Goal: Information Seeking & Learning: Compare options

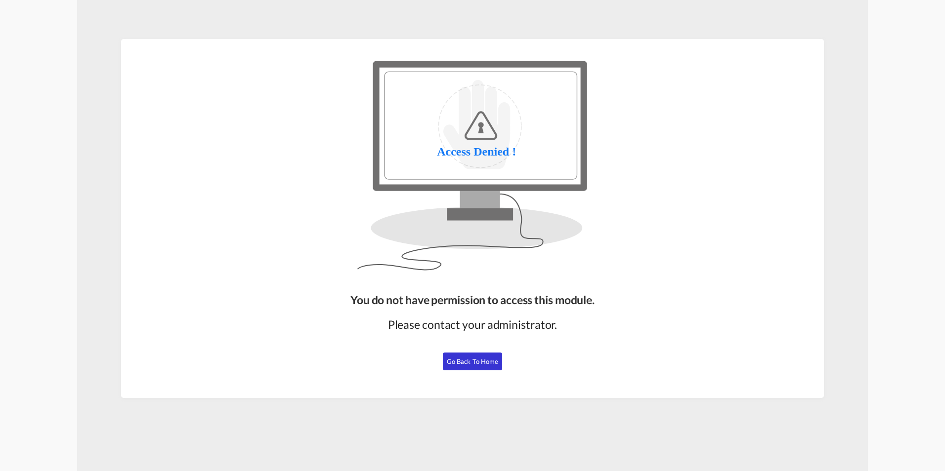
click at [456, 361] on span "Go Back to Home" at bounding box center [473, 362] width 52 height 8
